Goal: Transaction & Acquisition: Obtain resource

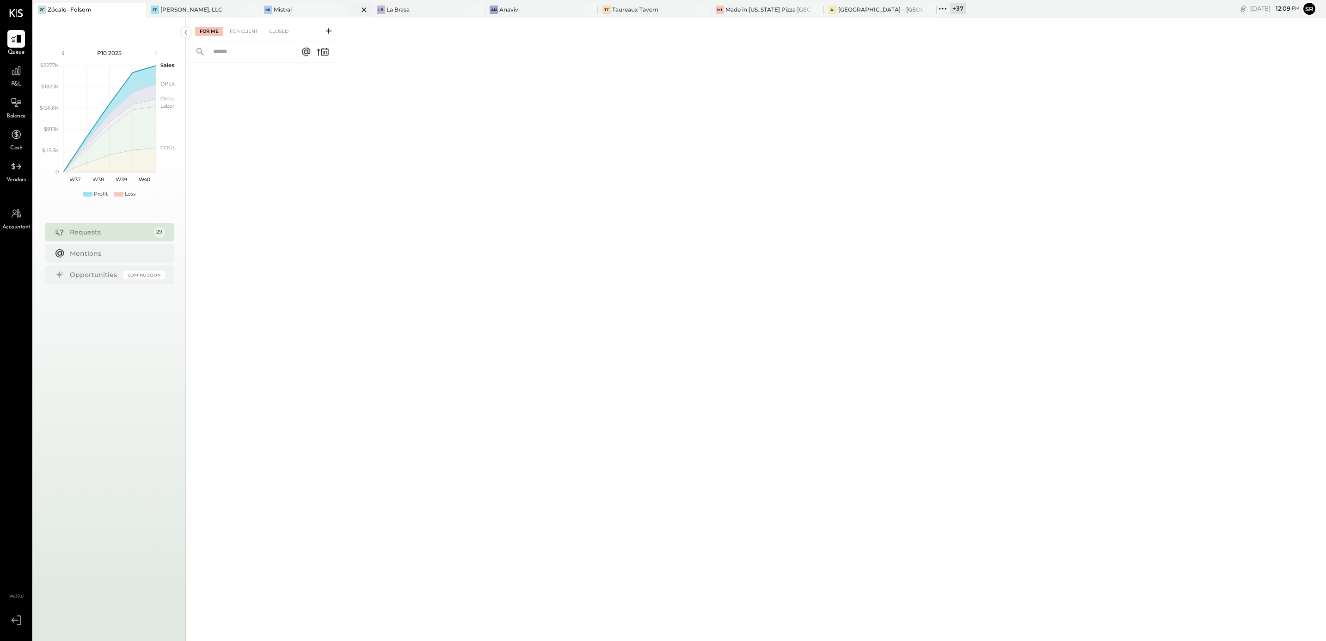
click at [282, 7] on div "Mistral" at bounding box center [283, 10] width 18 height 8
click at [12, 74] on icon at bounding box center [16, 71] width 12 height 12
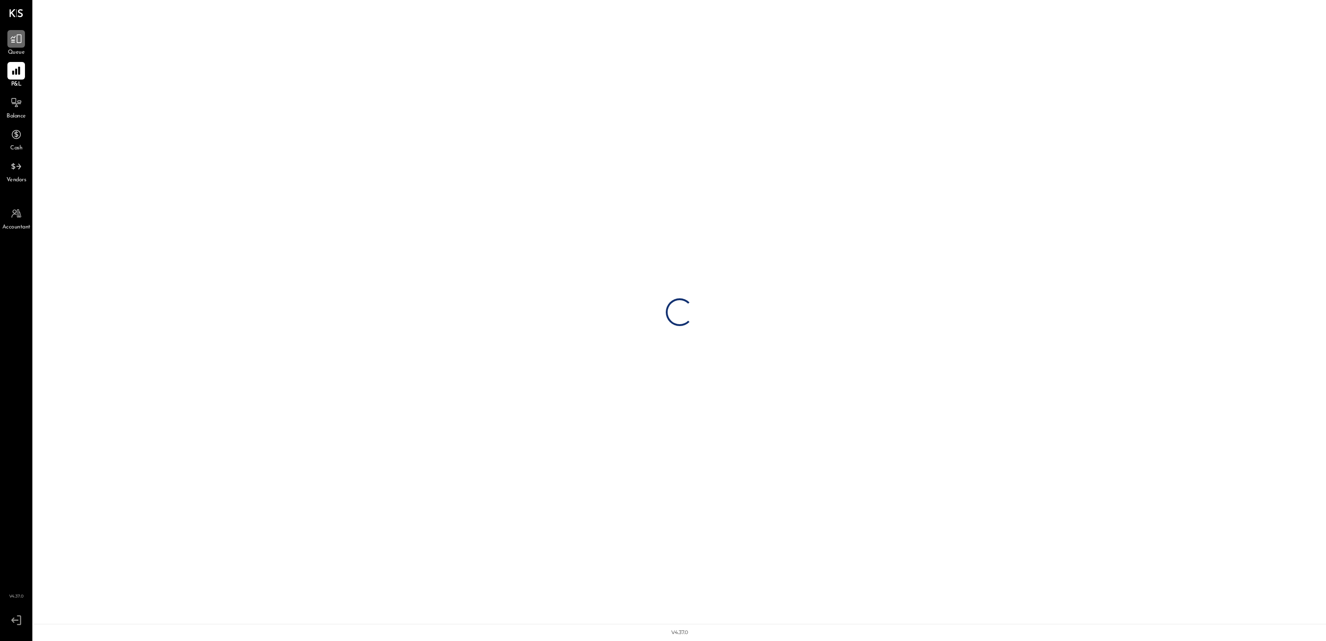
click at [14, 42] on icon at bounding box center [16, 39] width 11 height 9
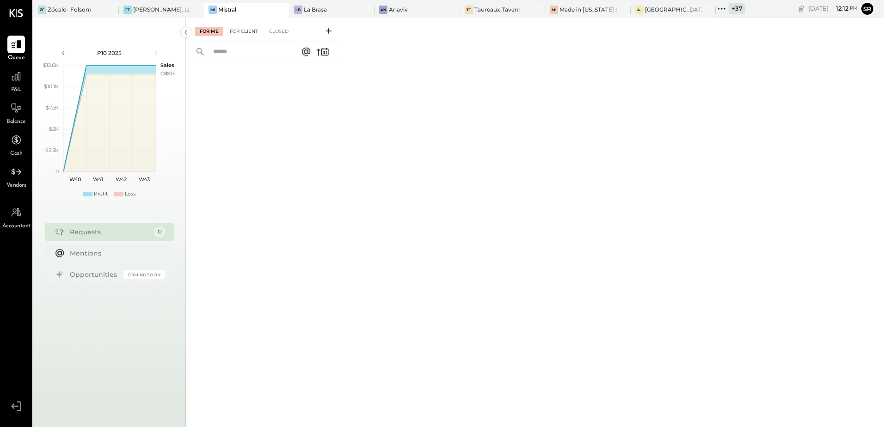
click at [245, 32] on div "For Client" at bounding box center [243, 31] width 37 height 9
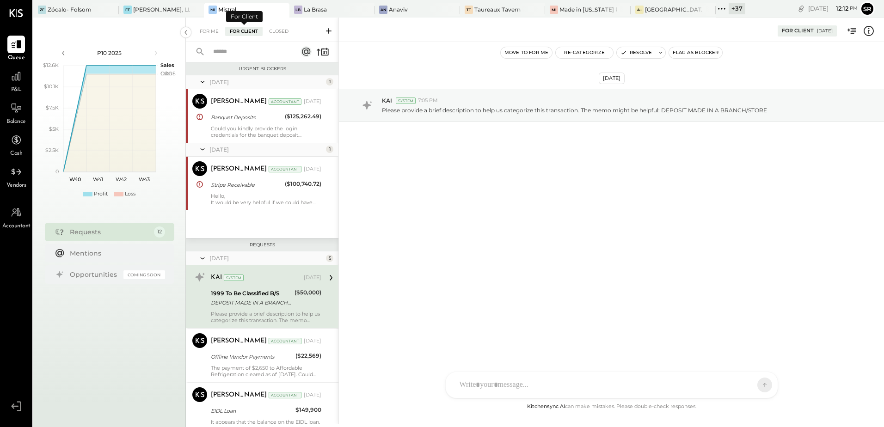
scroll to position [53, 0]
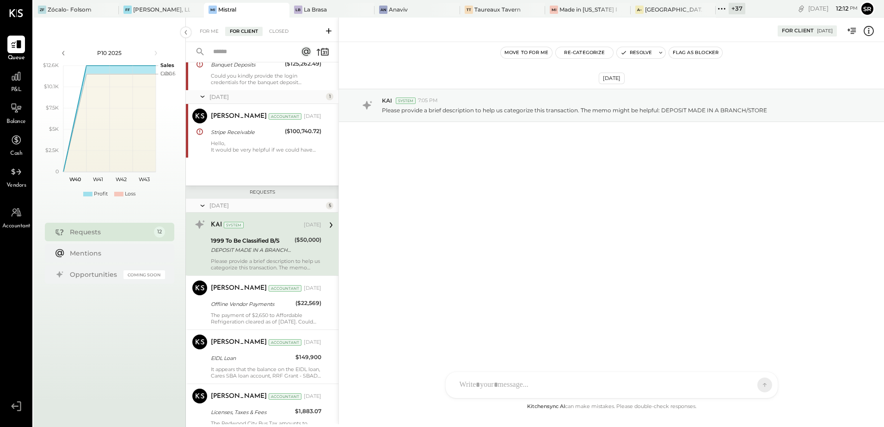
click at [447, 291] on div "[DATE] KAI System 7:05 PM Please provide a brief description to help us categor…" at bounding box center [611, 221] width 545 height 359
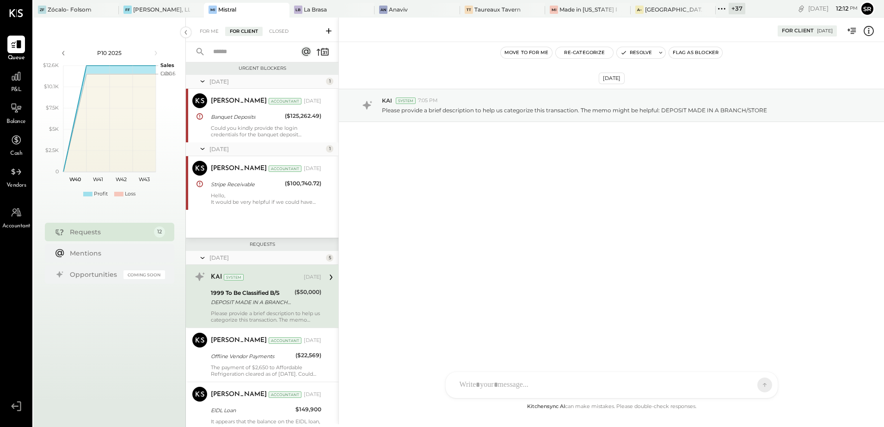
scroll to position [0, 0]
click at [235, 131] on div "Could you kindly provide the login credentials for the banquet deposit account?…" at bounding box center [266, 131] width 111 height 13
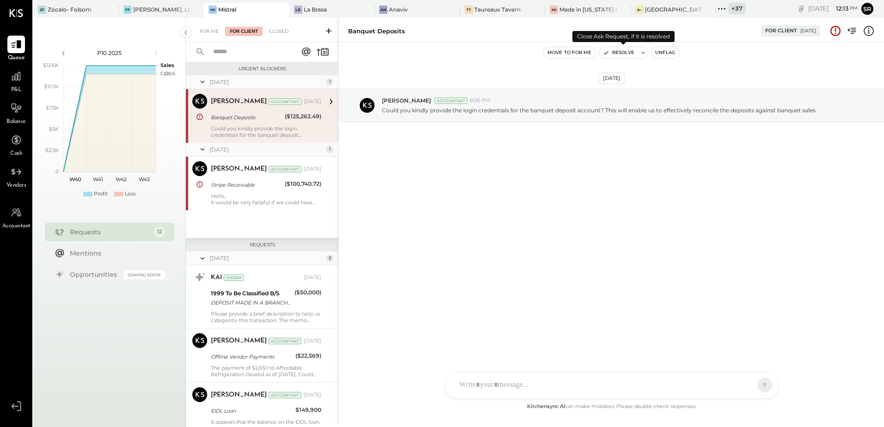
click at [622, 51] on button "Resolve" at bounding box center [618, 52] width 39 height 11
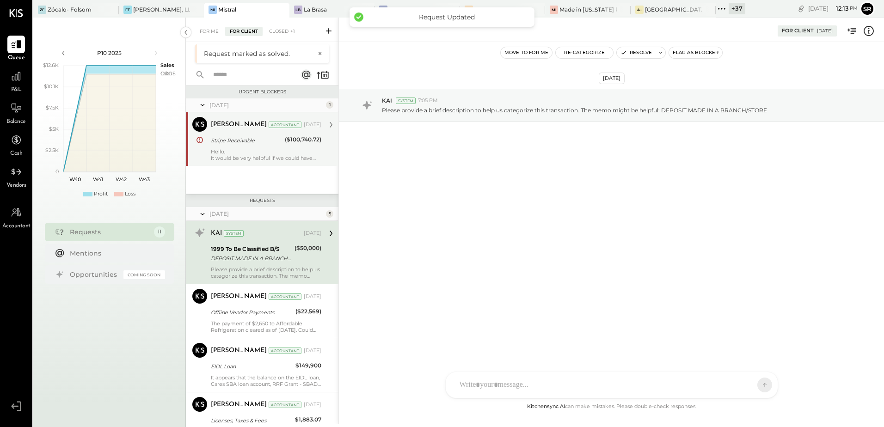
click at [250, 144] on div "Stripe Receivable" at bounding box center [246, 140] width 71 height 9
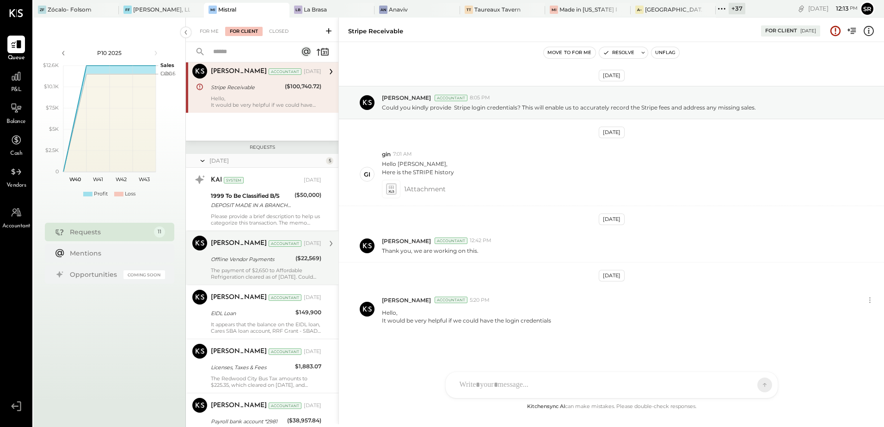
scroll to position [46, 0]
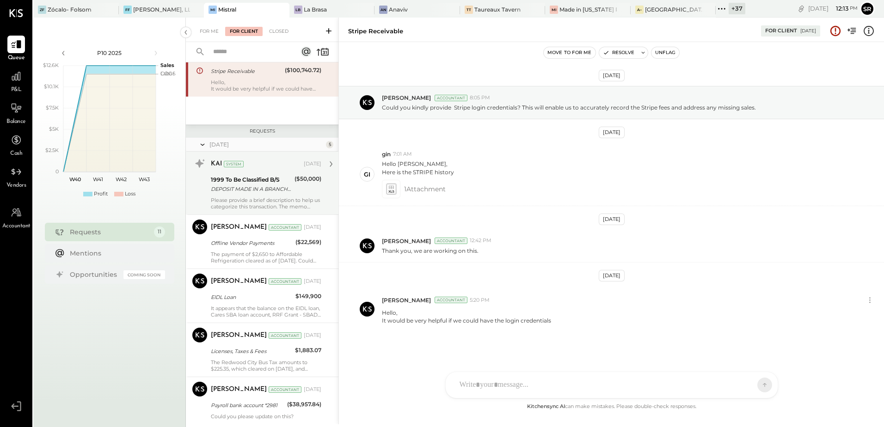
click at [261, 185] on div "DEPOSIT MADE IN A BRANCH/STORE" at bounding box center [251, 189] width 81 height 9
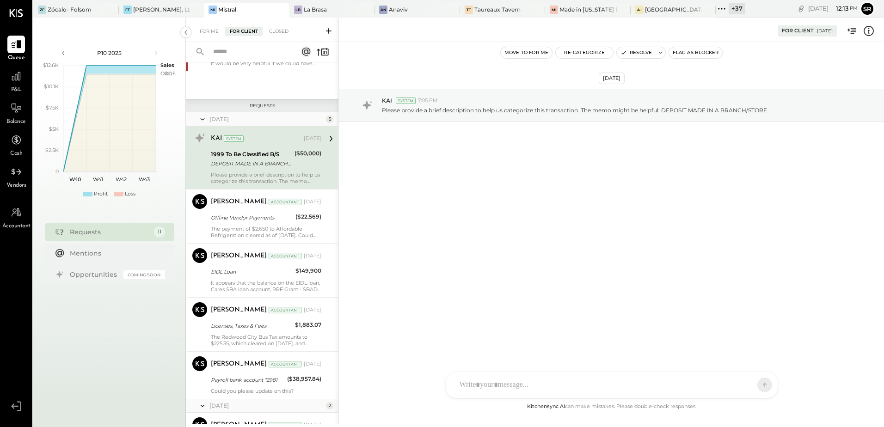
scroll to position [93, 0]
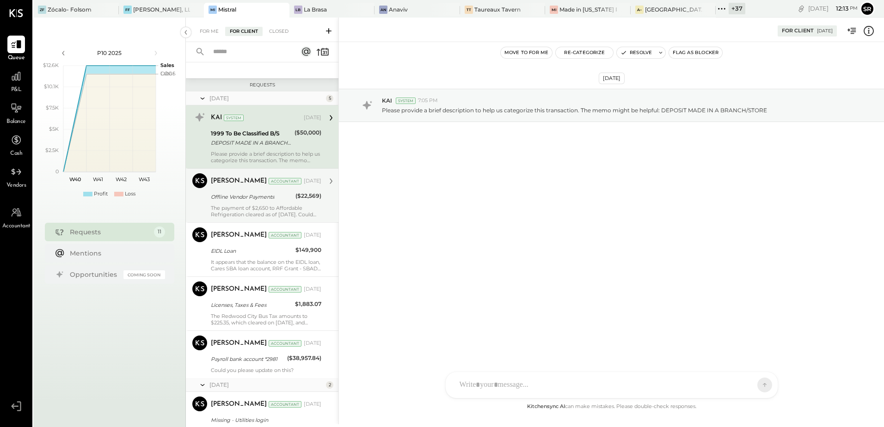
click at [240, 200] on div "Offline Vendor Payments" at bounding box center [252, 196] width 82 height 9
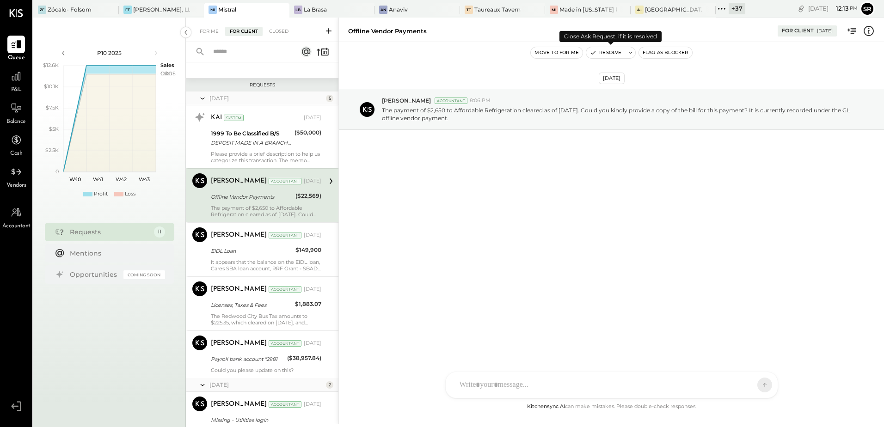
click at [610, 54] on button "Resolve" at bounding box center [605, 52] width 39 height 11
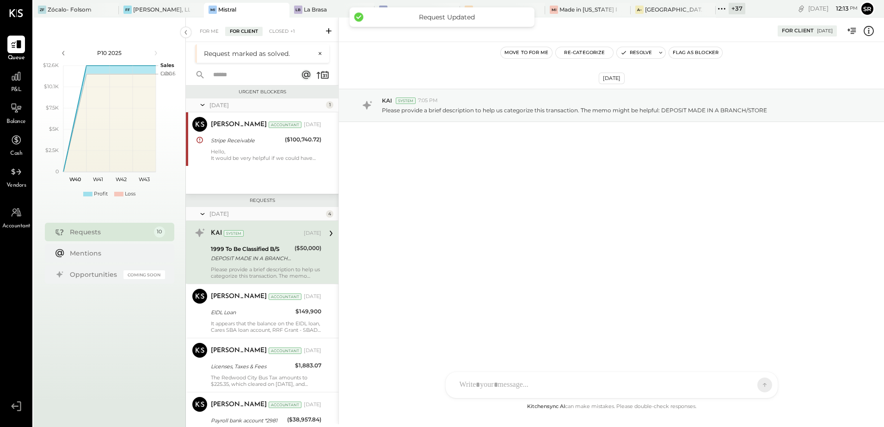
click at [250, 262] on div "DEPOSIT MADE IN A BRANCH/STORE" at bounding box center [251, 258] width 81 height 9
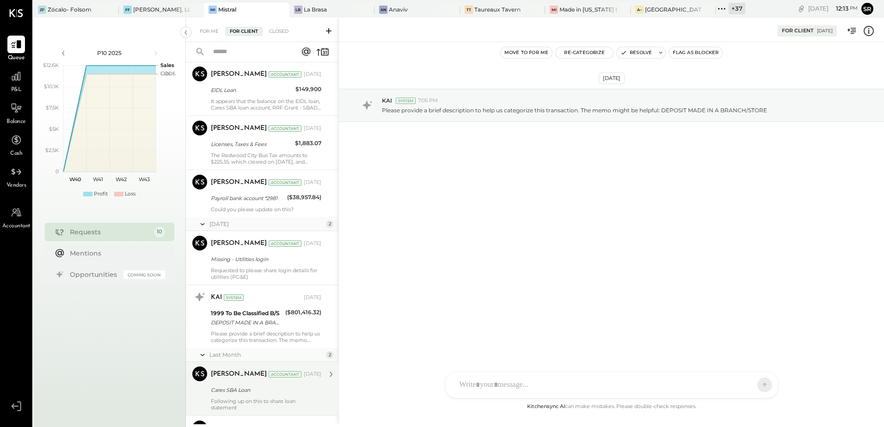
scroll to position [61, 0]
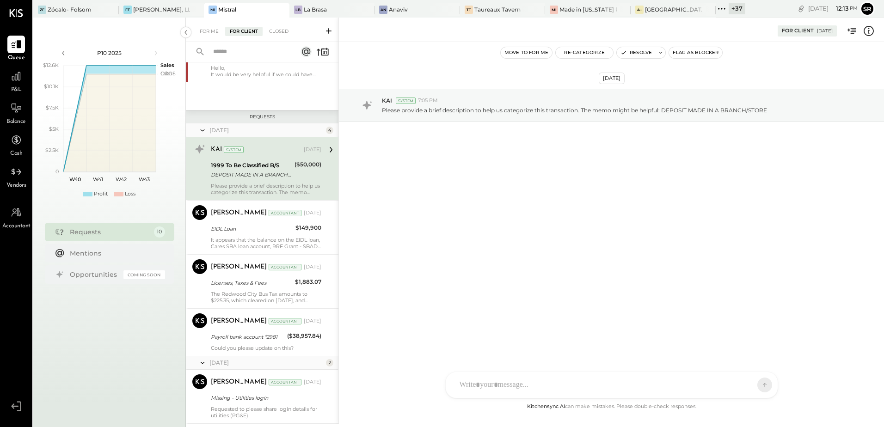
click at [252, 181] on div "KAI System [DATE] 1999 To Be Classified B/S DEPOSIT MADE IN A BRANCH/STORE ($50…" at bounding box center [266, 169] width 111 height 54
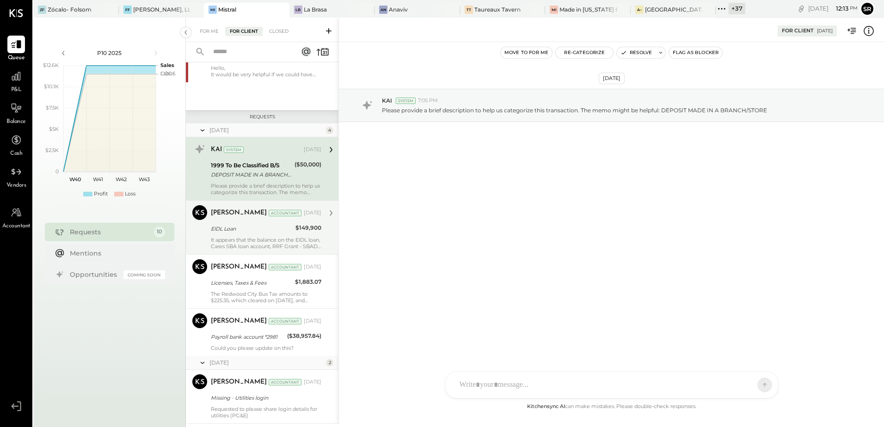
click at [227, 235] on div "[PERSON_NAME] Accountant [DATE] EIDL Loan $149,900 It appears that the balance …" at bounding box center [266, 227] width 111 height 44
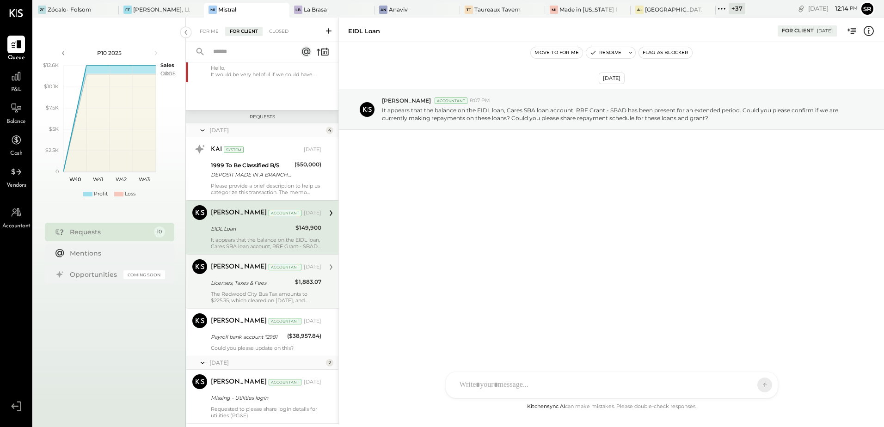
click at [242, 296] on div "The Redwood City Bus Tax amounts to $225.35, which cleared on [DATE], and $1,88…" at bounding box center [266, 297] width 111 height 13
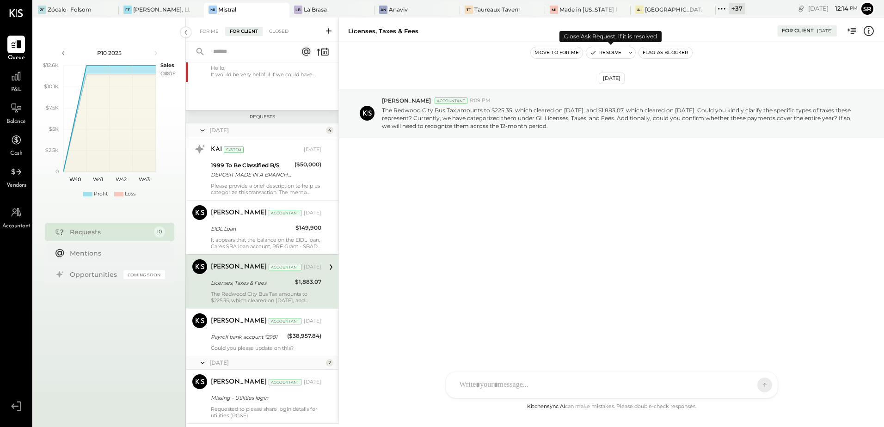
click at [610, 52] on button "Resolve" at bounding box center [605, 52] width 39 height 11
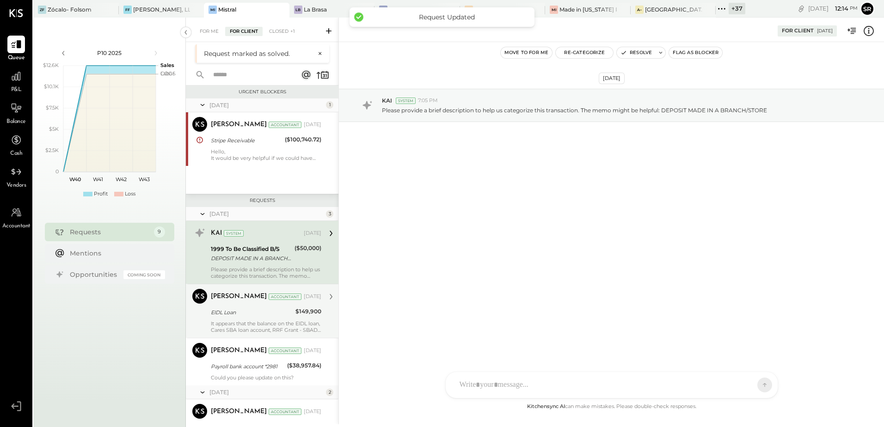
click at [238, 315] on div "EIDL Loan" at bounding box center [252, 312] width 82 height 9
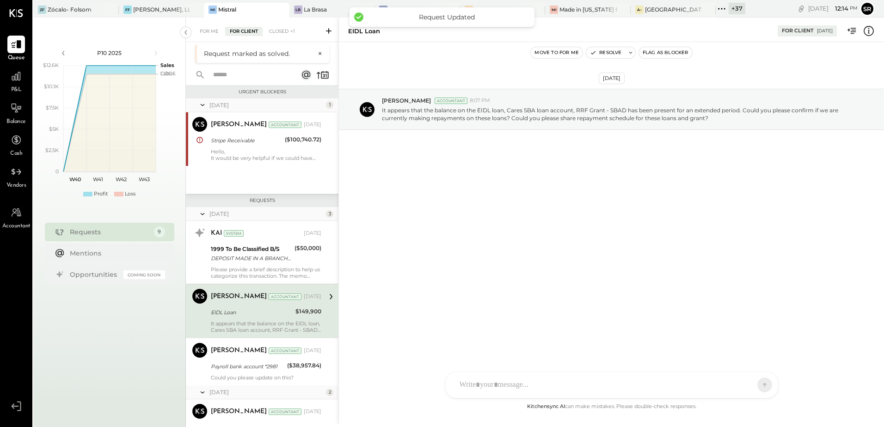
scroll to position [46, 0]
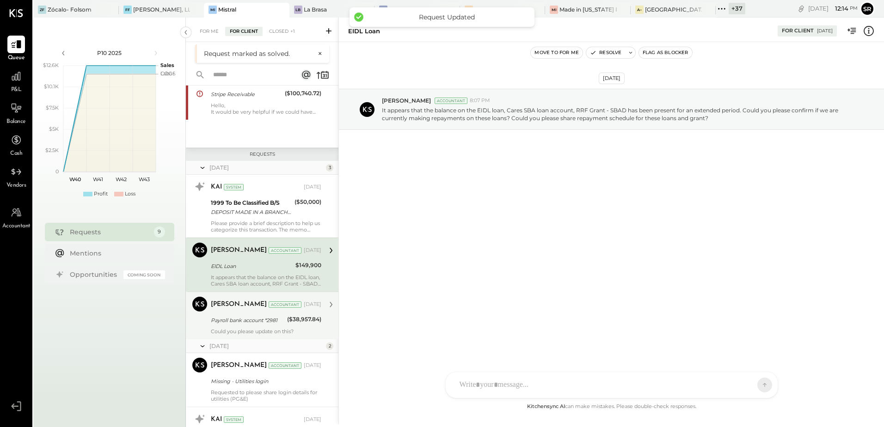
click at [238, 327] on div "[PERSON_NAME] Accountant [DATE] Payroll bank account *2981 ($38,957.84) Could y…" at bounding box center [266, 316] width 111 height 38
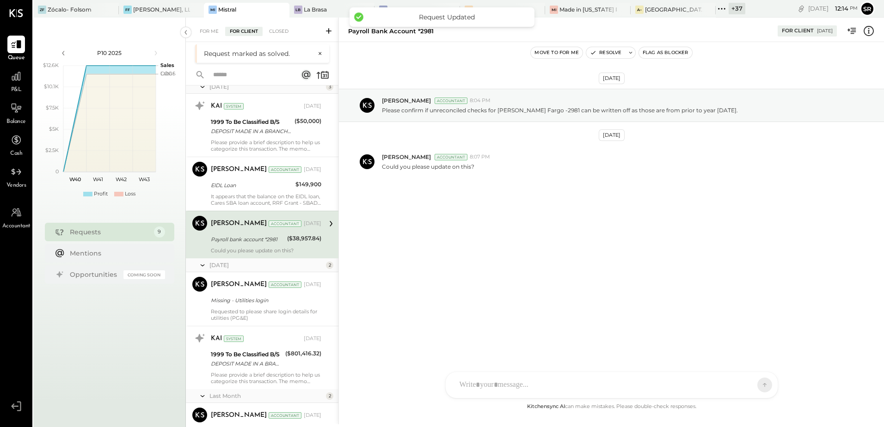
scroll to position [139, 0]
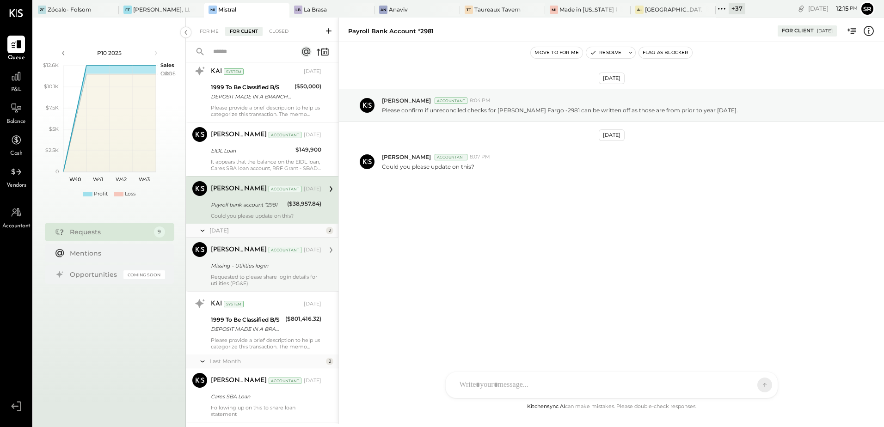
click at [257, 268] on div "Missing - Utilities login" at bounding box center [265, 265] width 108 height 9
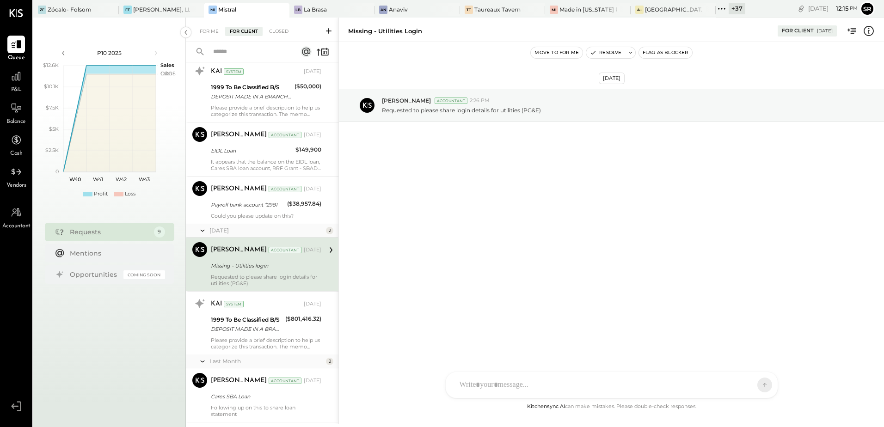
scroll to position [185, 0]
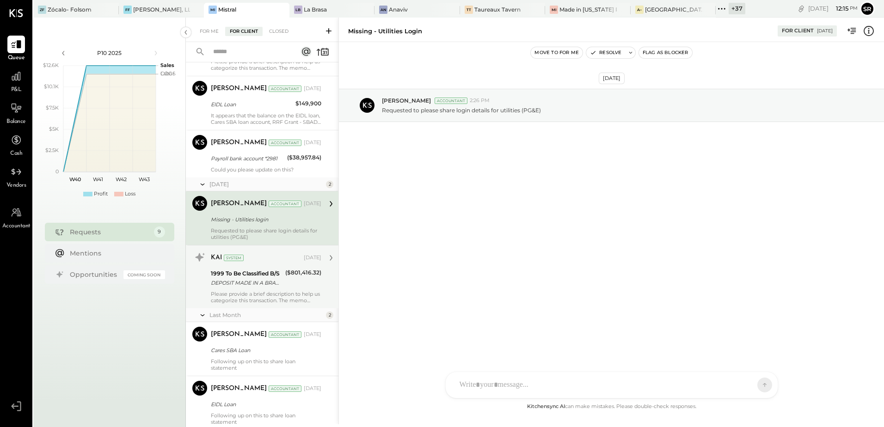
click at [254, 276] on div "1999 To Be Classified B/S" at bounding box center [247, 273] width 72 height 9
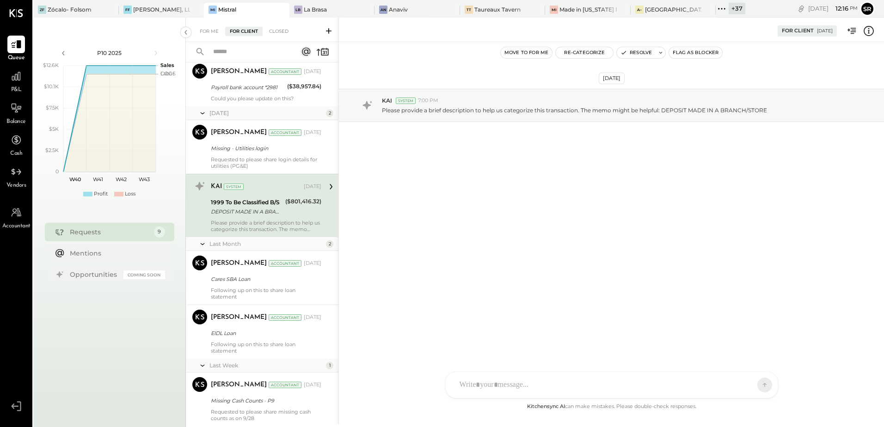
scroll to position [278, 0]
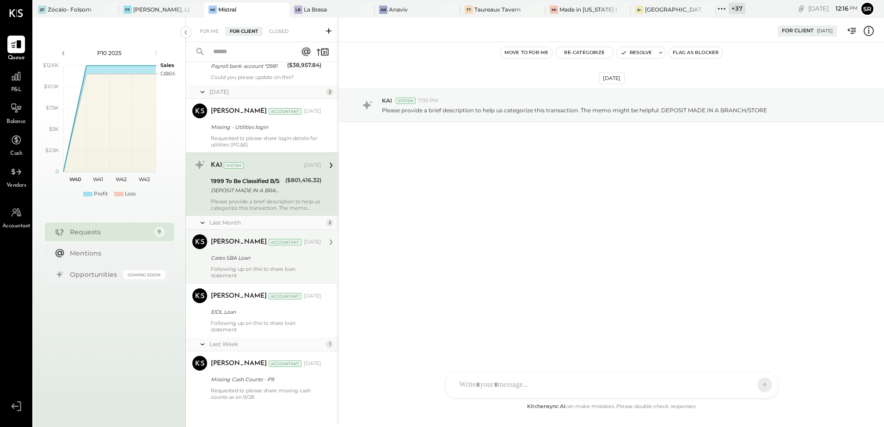
click at [251, 266] on div "Following up on this to share loan statement" at bounding box center [266, 272] width 111 height 13
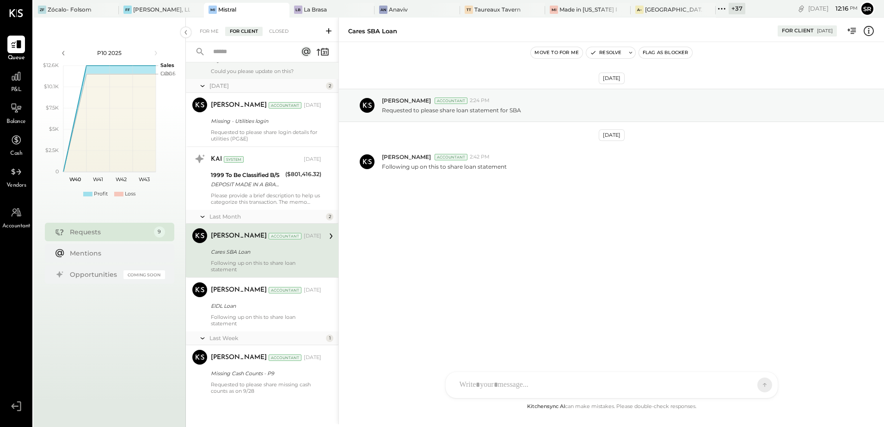
scroll to position [284, 0]
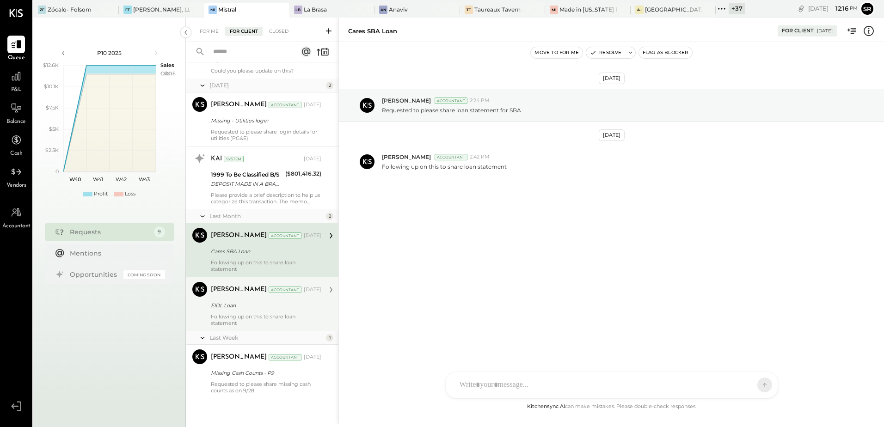
click at [258, 314] on div "Following up on this to share loan statement" at bounding box center [266, 320] width 111 height 13
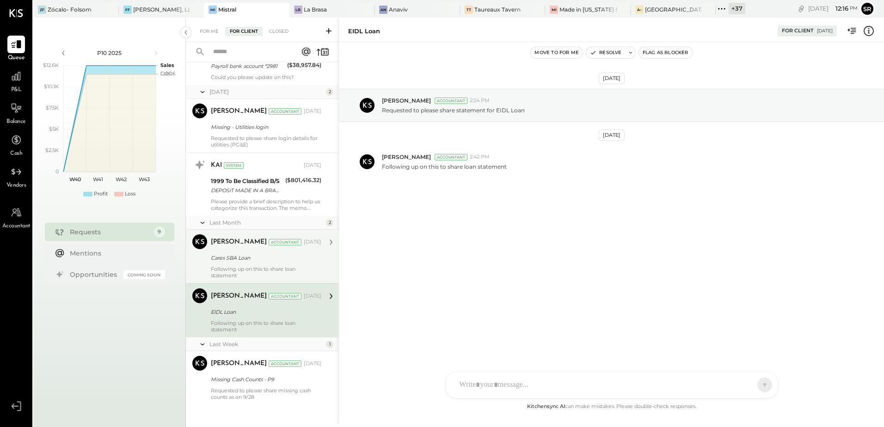
scroll to position [284, 0]
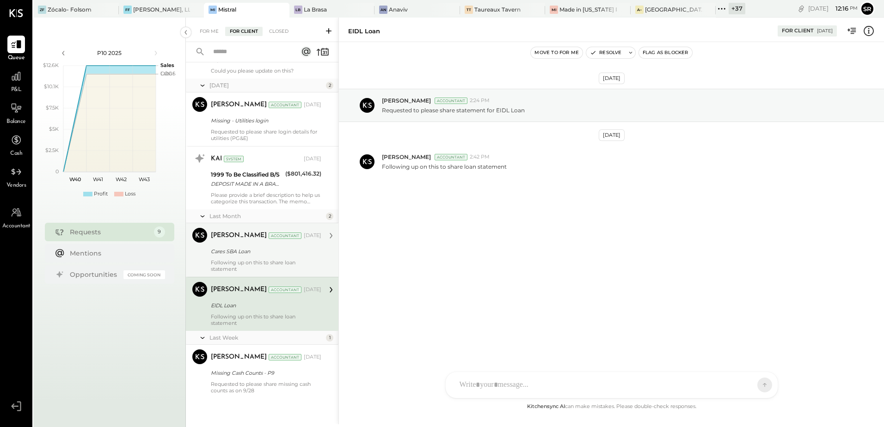
click at [253, 314] on div "Following up on this to share loan statement" at bounding box center [266, 320] width 111 height 13
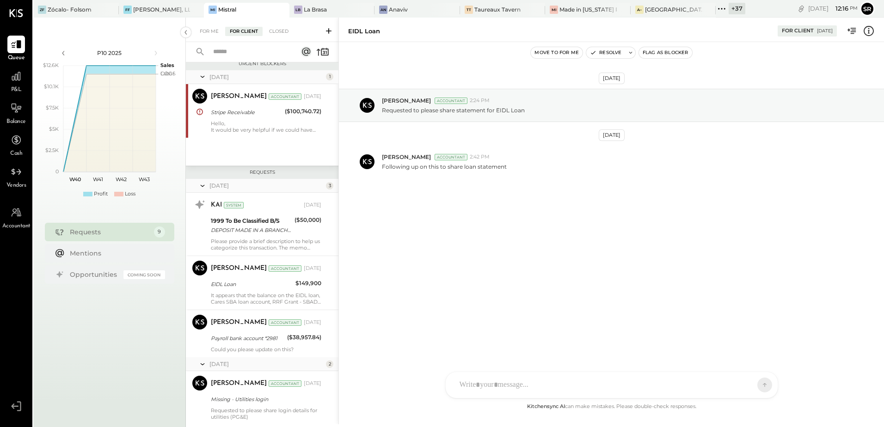
scroll to position [0, 0]
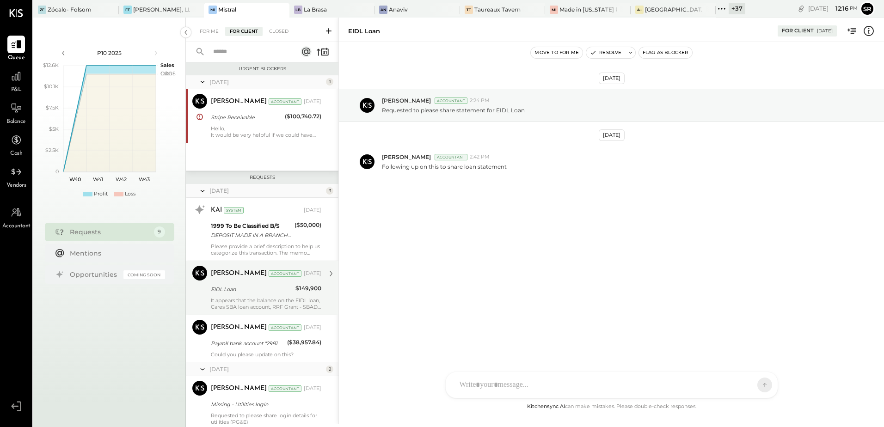
click at [253, 296] on div "[PERSON_NAME] Accountant [DATE] EIDL Loan $149,900 It appears that the balance …" at bounding box center [266, 288] width 111 height 44
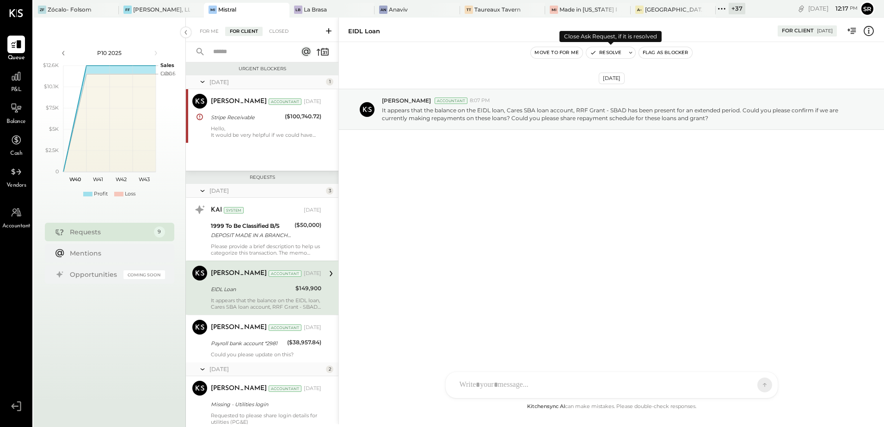
click at [611, 52] on button "Resolve" at bounding box center [605, 52] width 39 height 11
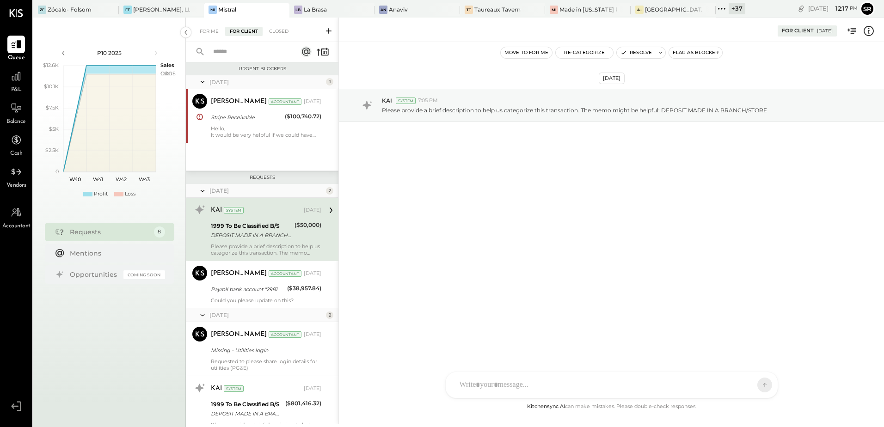
click at [507, 234] on div "[DATE] KAI System 7:05 PM Please provide a brief description to help us categor…" at bounding box center [611, 221] width 545 height 359
click at [425, 243] on div "[DATE] KAI System 7:05 PM Please provide a brief description to help us categor…" at bounding box center [611, 221] width 545 height 359
click at [278, 29] on div "Closed" at bounding box center [279, 31] width 29 height 9
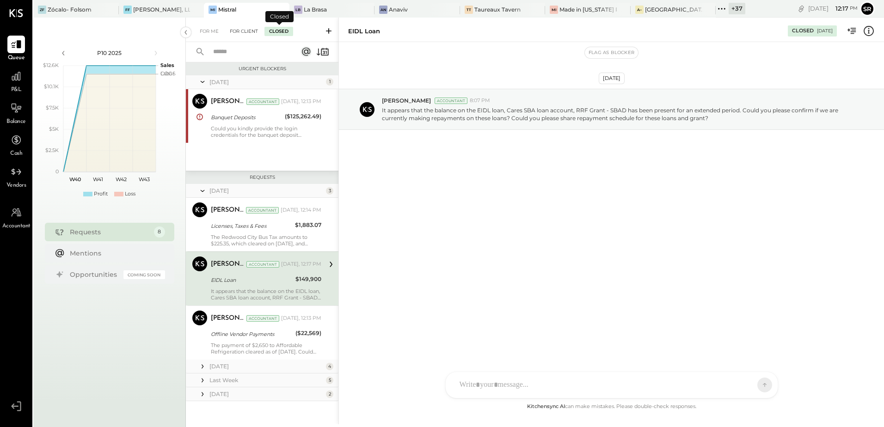
scroll to position [3, 0]
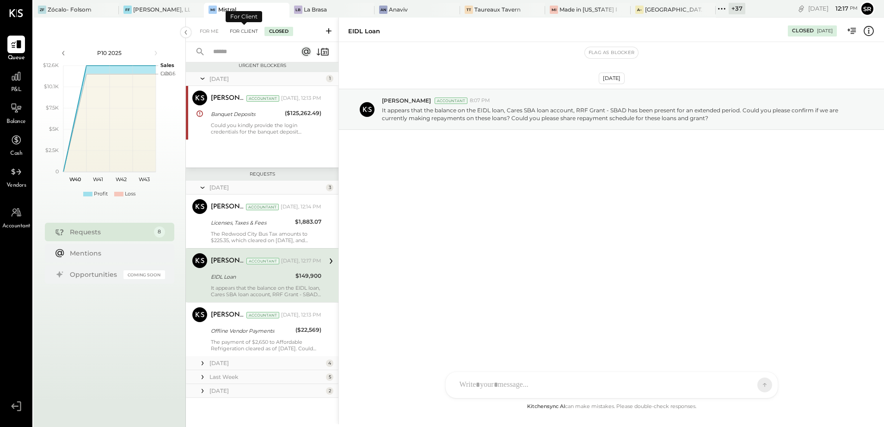
click at [248, 31] on div "For Client" at bounding box center [243, 31] width 37 height 9
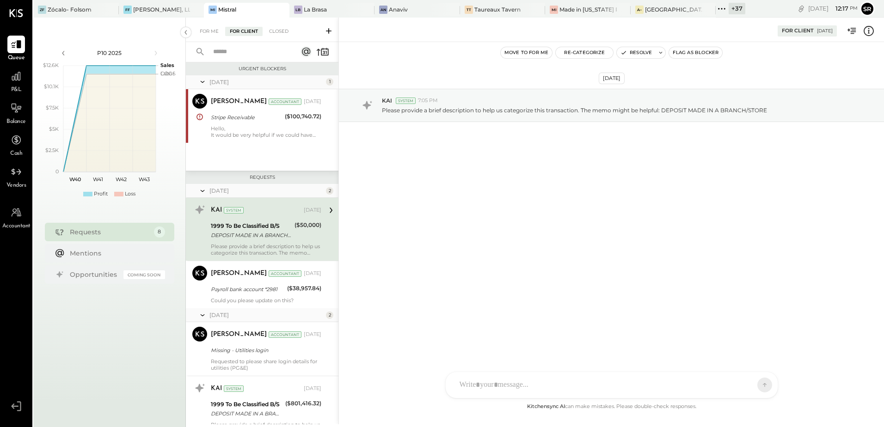
click at [203, 81] on icon at bounding box center [202, 81] width 9 height 23
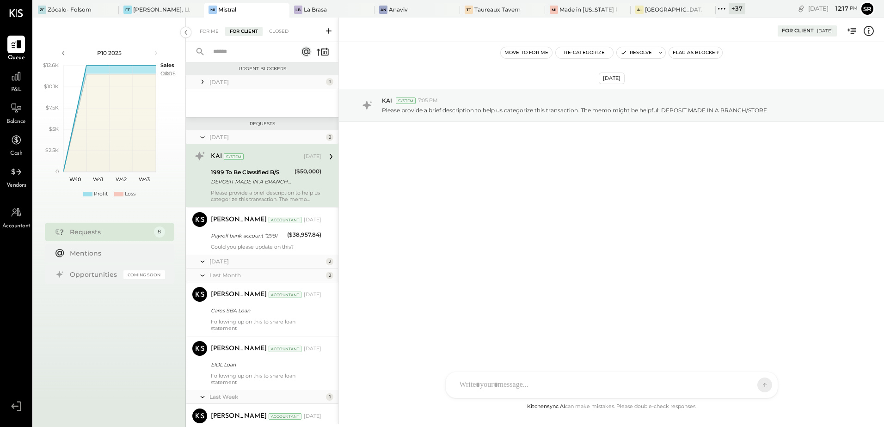
click at [204, 136] on icon at bounding box center [202, 137] width 9 height 23
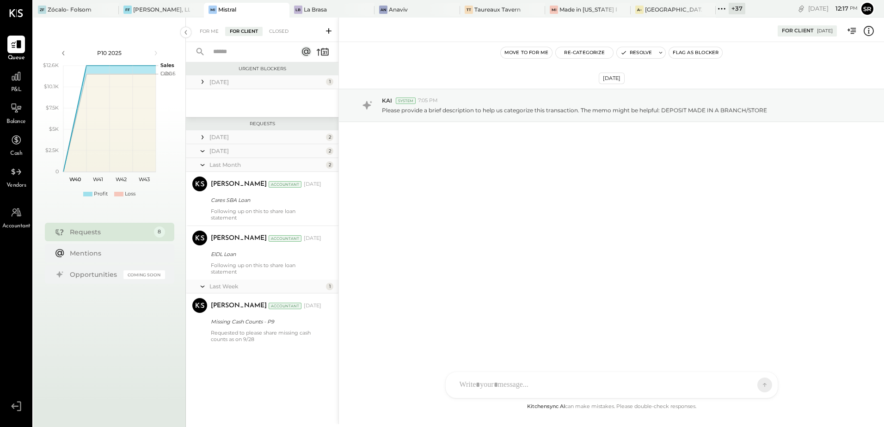
click at [200, 166] on icon at bounding box center [202, 165] width 9 height 23
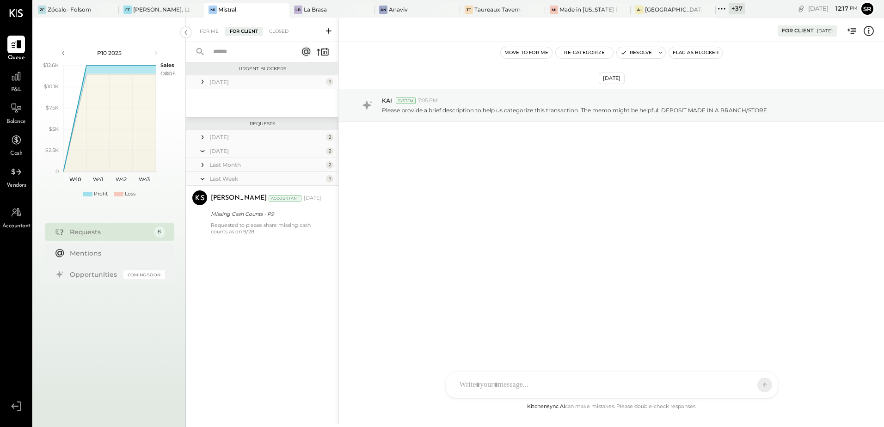
click at [201, 180] on icon at bounding box center [202, 178] width 9 height 23
click at [202, 83] on icon at bounding box center [202, 81] width 9 height 9
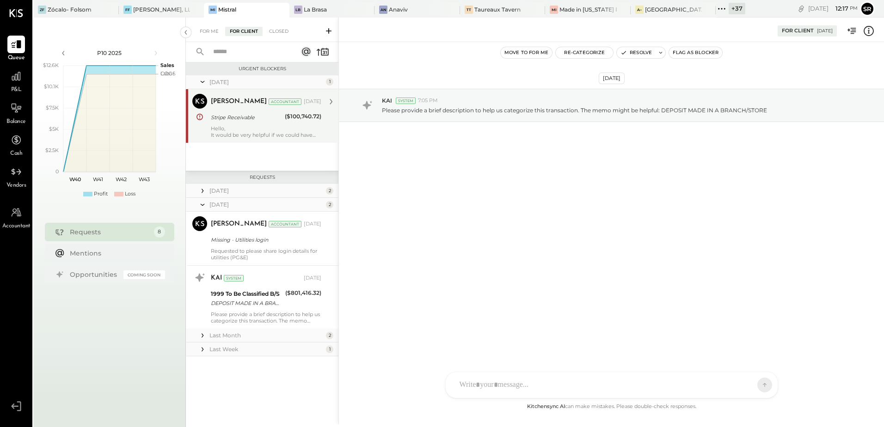
click at [249, 125] on div "Hello, It would be very helpful if we could have the login credentials" at bounding box center [266, 131] width 111 height 13
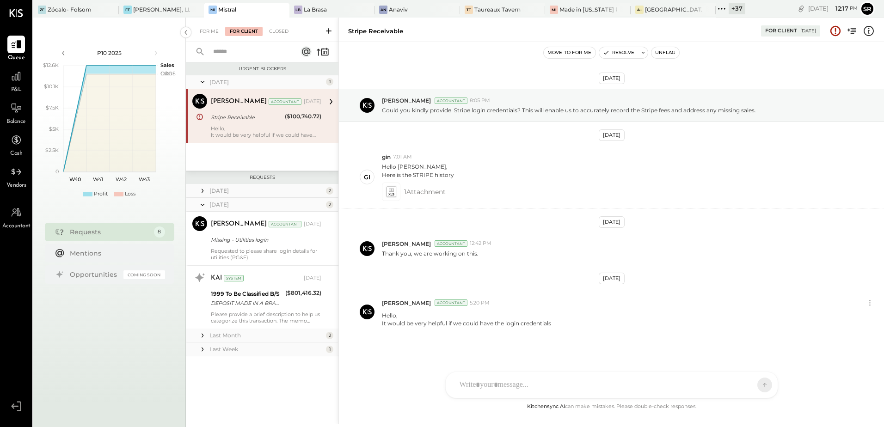
scroll to position [3, 0]
click at [641, 52] on icon at bounding box center [643, 52] width 6 height 6
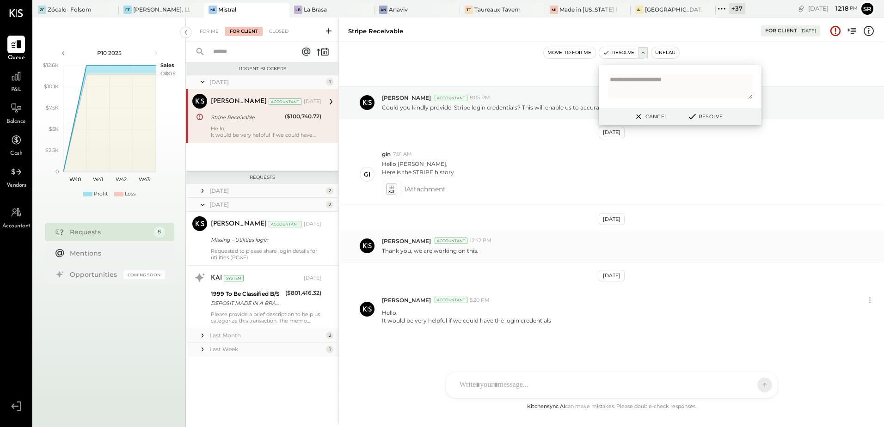
click at [705, 231] on div "[PERSON_NAME] Accountant 12:42 PM Thank you, we are working on this." at bounding box center [611, 246] width 545 height 33
click at [462, 188] on div "1 Attachment" at bounding box center [629, 189] width 495 height 19
click at [648, 117] on button "Cancel" at bounding box center [650, 117] width 40 height 12
click at [201, 80] on icon at bounding box center [202, 81] width 9 height 23
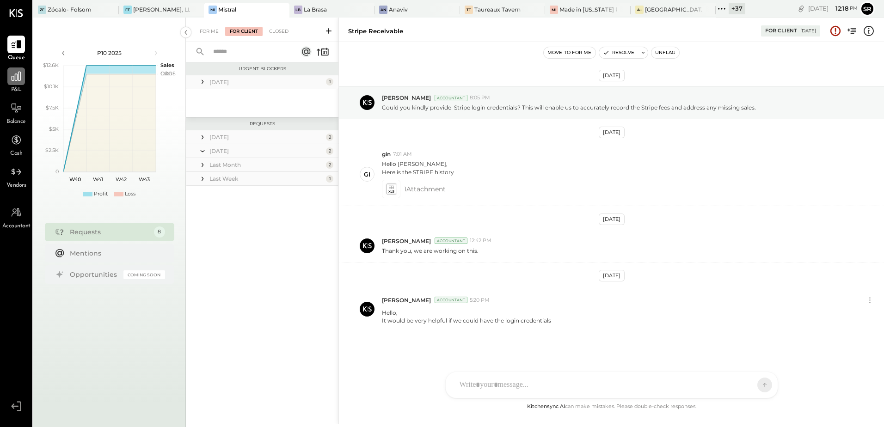
click at [19, 83] on div at bounding box center [16, 77] width 18 height 18
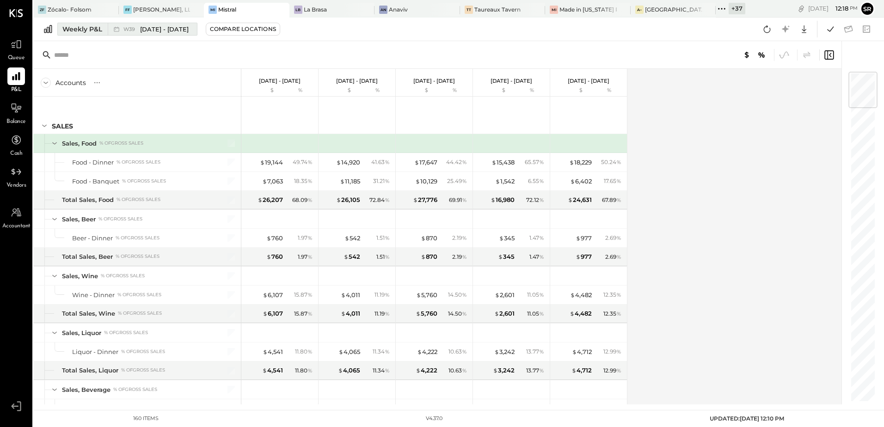
click at [174, 30] on span "[DATE] - [DATE]" at bounding box center [164, 29] width 49 height 9
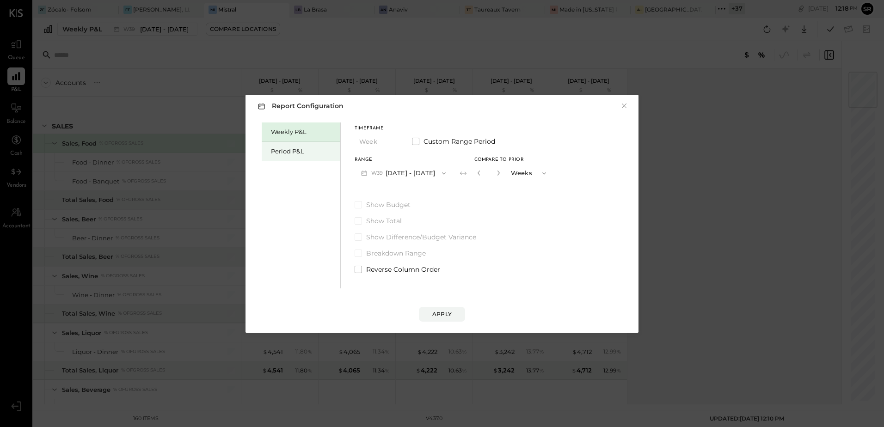
click at [289, 151] on div "Period P&L" at bounding box center [303, 151] width 65 height 9
click at [409, 171] on button "P10 [DATE] - [DATE]" at bounding box center [402, 173] width 95 height 17
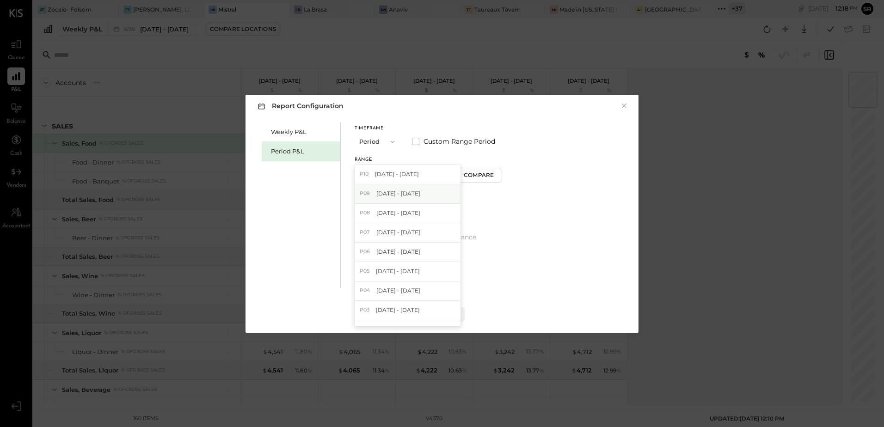
click at [389, 194] on span "[DATE] - [DATE]" at bounding box center [398, 194] width 44 height 8
click at [495, 173] on div "Compare" at bounding box center [480, 175] width 30 height 8
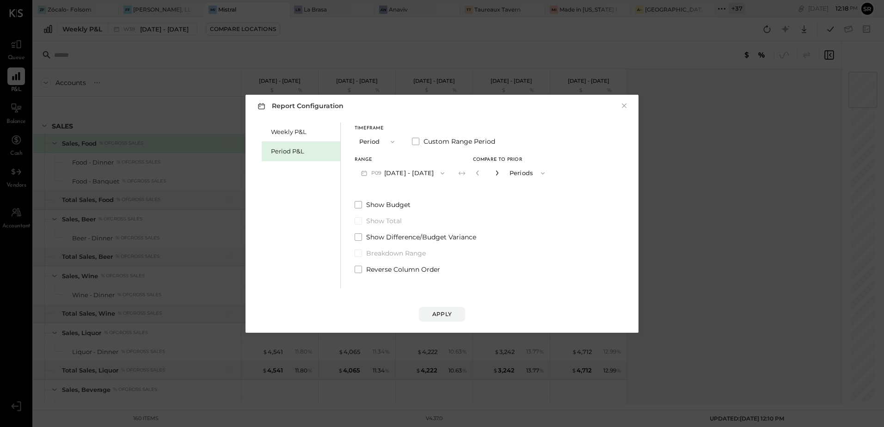
click at [498, 173] on icon "button" at bounding box center [497, 173] width 2 height 5
click at [500, 173] on icon "button" at bounding box center [497, 173] width 6 height 6
type input "*"
click at [444, 312] on div "Apply" at bounding box center [441, 314] width 19 height 8
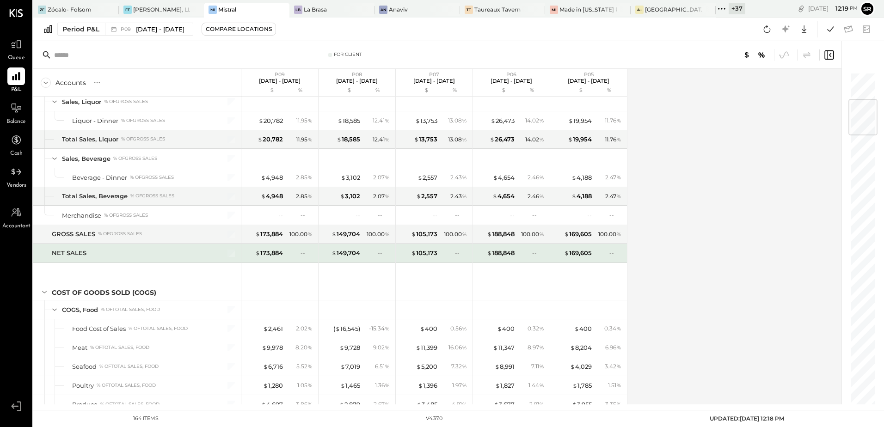
scroll to position [324, 0]
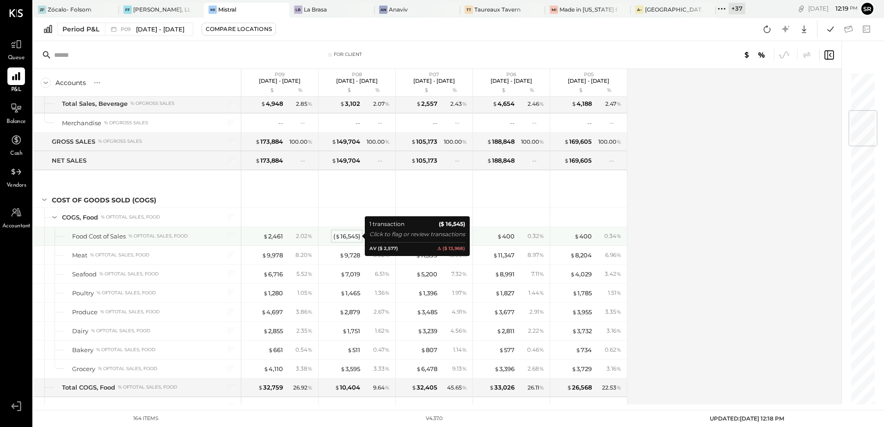
click at [344, 236] on div "( $ 16,545 )" at bounding box center [346, 236] width 27 height 9
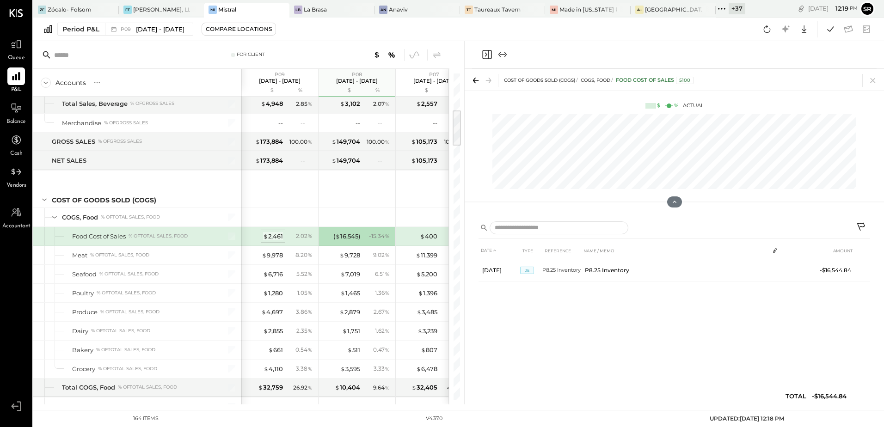
click at [272, 236] on div "$ 2,461" at bounding box center [273, 236] width 20 height 9
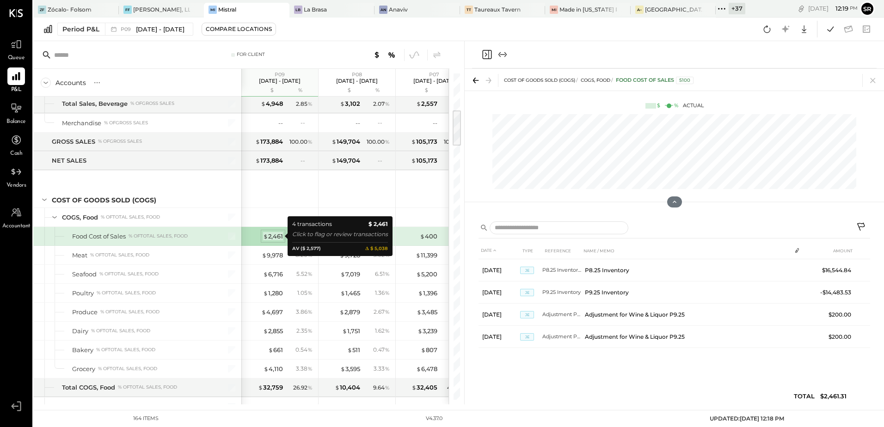
click at [272, 236] on div "$ 2,461" at bounding box center [273, 236] width 20 height 9
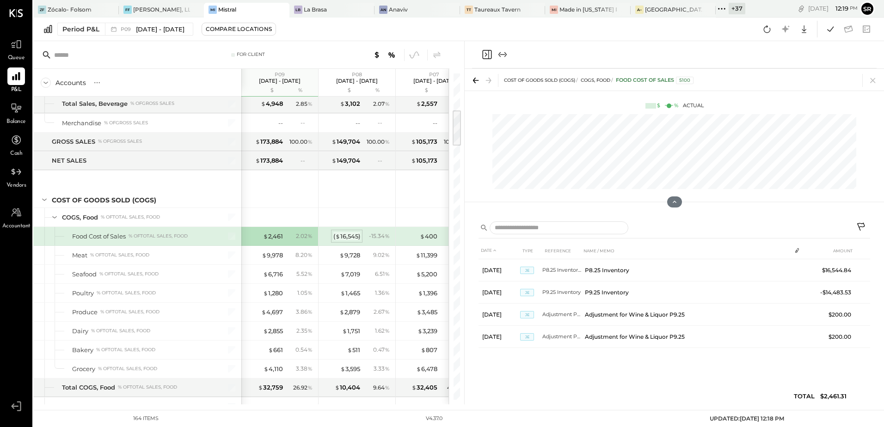
click at [348, 235] on div "( $ 16,545 )" at bounding box center [346, 236] width 27 height 9
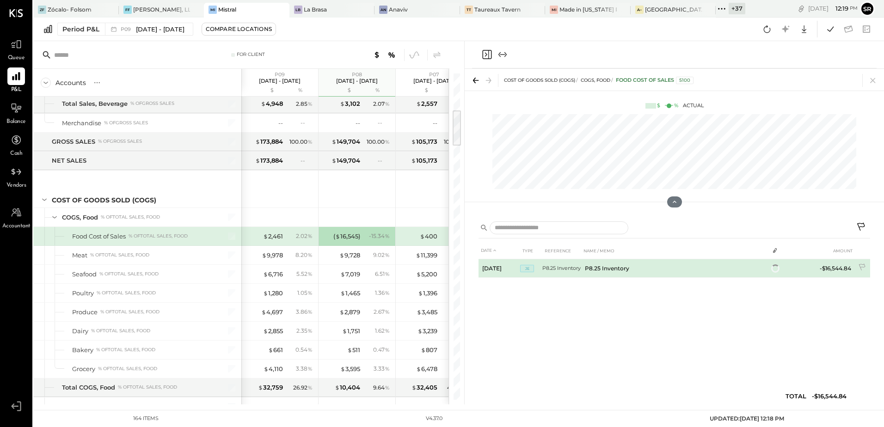
click at [649, 269] on td "P8.25 Inventory" at bounding box center [675, 268] width 188 height 19
click at [610, 268] on td "P8.25 Inventory" at bounding box center [675, 270] width 188 height 22
click at [597, 275] on td "P8.25 Inventory" at bounding box center [675, 270] width 188 height 22
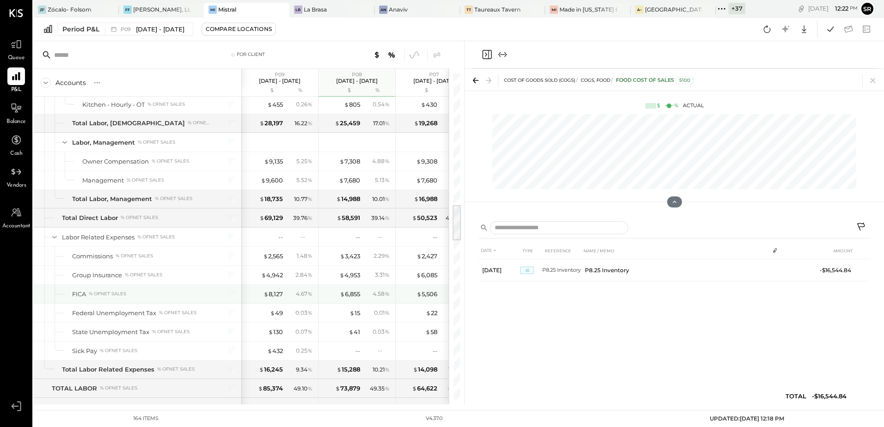
scroll to position [1203, 0]
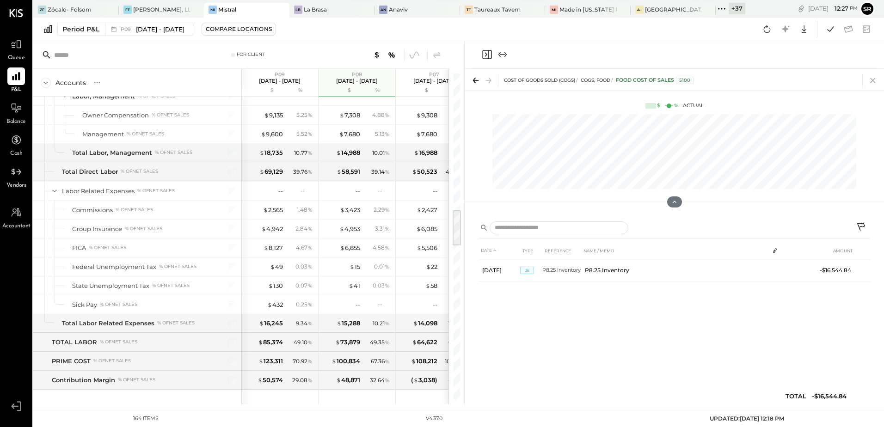
click at [872, 79] on icon at bounding box center [873, 80] width 13 height 13
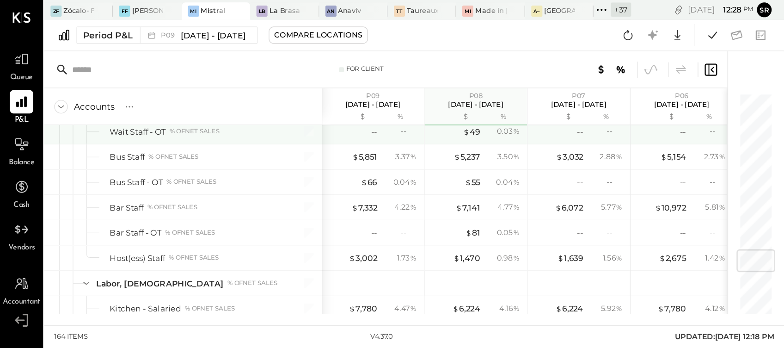
scroll to position [1081, 0]
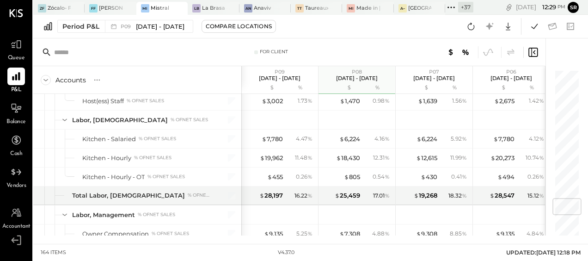
click at [391, 25] on div "Period P&L P09 [DATE] - [DATE] Compare Locations Google Sheets Excel" at bounding box center [310, 27] width 555 height 24
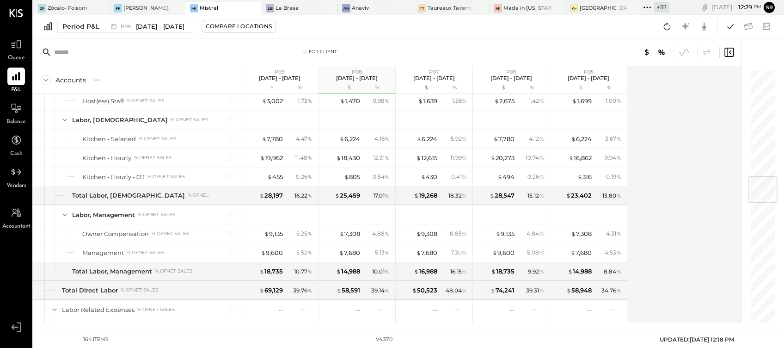
scroll to position [835, 0]
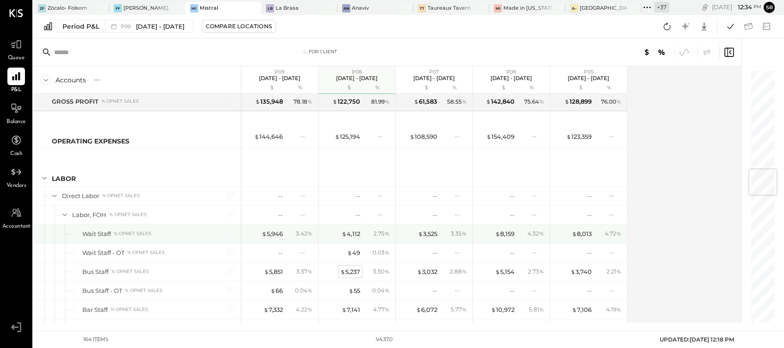
click at [356, 270] on div "$ 5,237" at bounding box center [350, 271] width 20 height 9
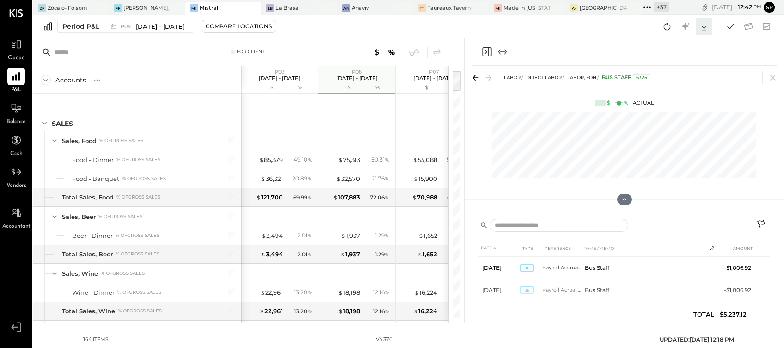
click at [702, 31] on icon at bounding box center [704, 26] width 12 height 12
click at [666, 82] on div "Excel" at bounding box center [676, 80] width 74 height 19
